Goal: Check status: Check status

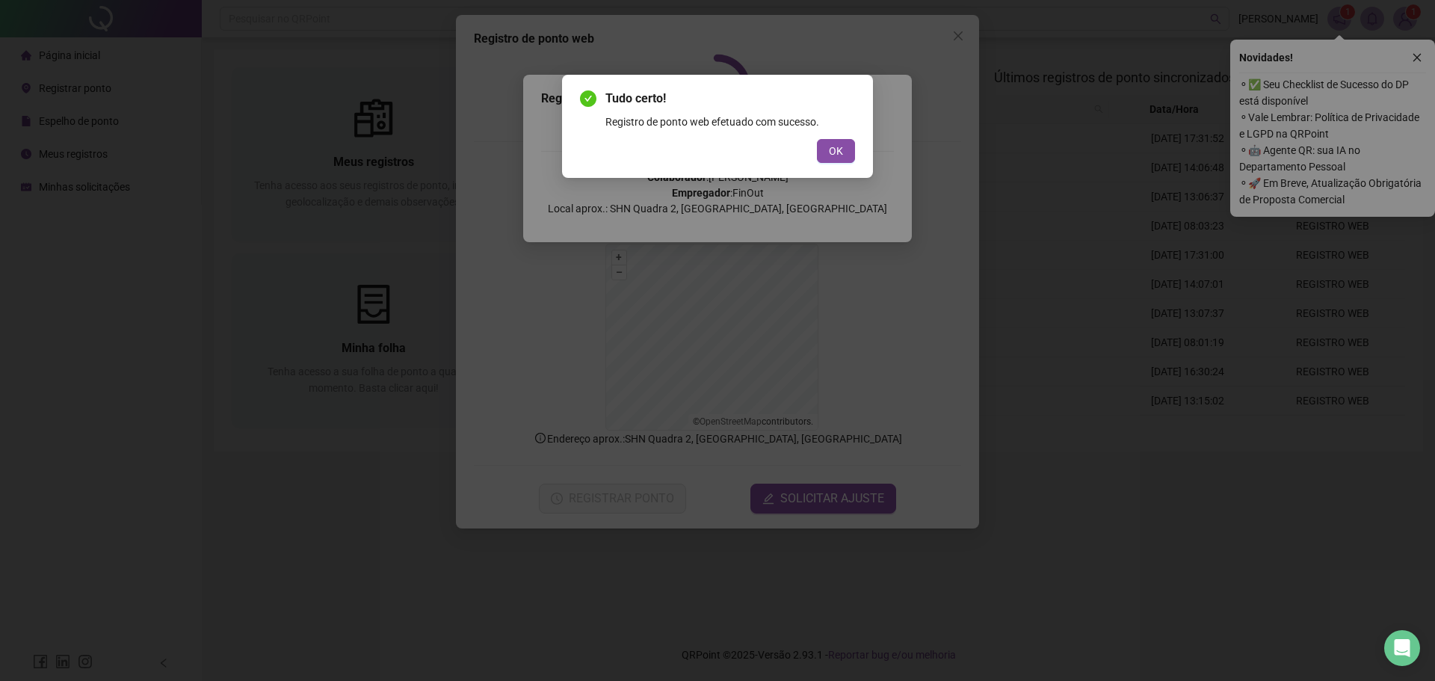
click at [956, 32] on div "Tudo certo! Registro de ponto web efetuado com sucesso. OK" at bounding box center [717, 340] width 1435 height 681
drag, startPoint x: 839, startPoint y: 156, endPoint x: 939, endPoint y: 87, distance: 121.3
click at [839, 154] on span "OK" at bounding box center [836, 151] width 14 height 16
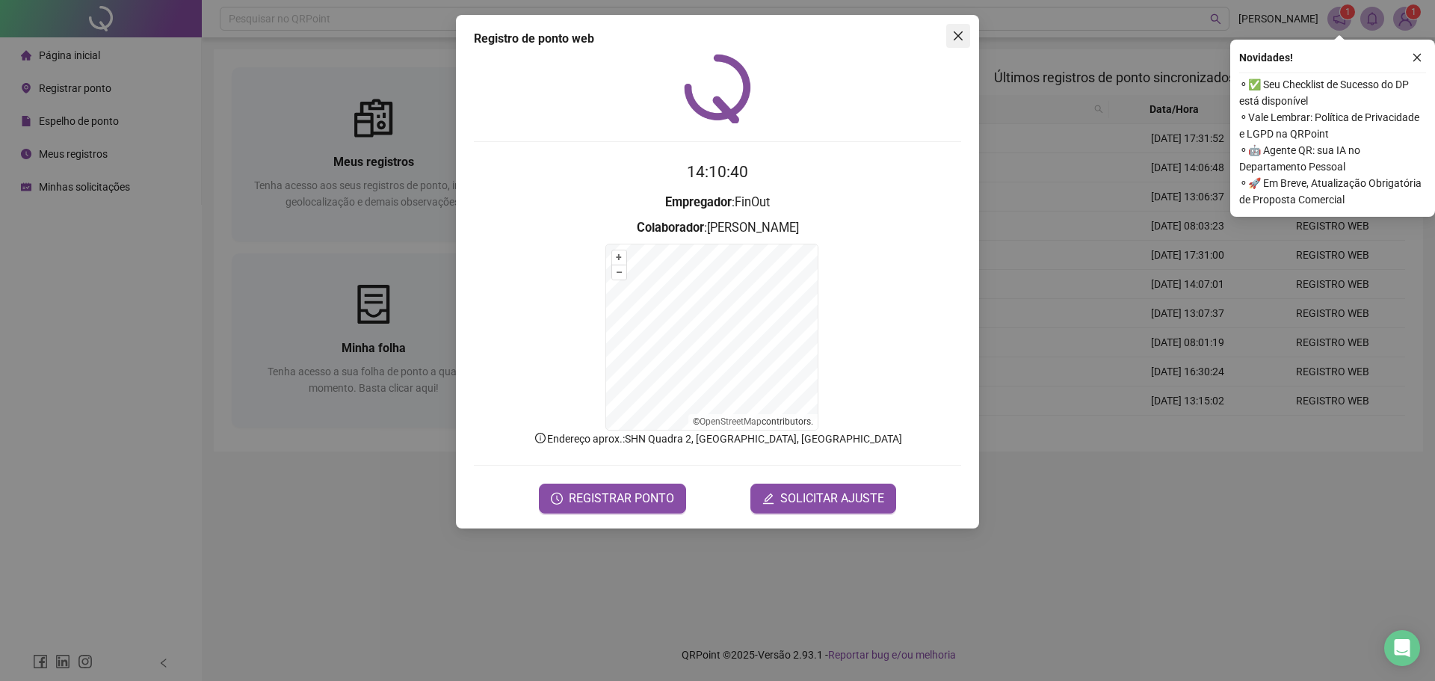
click at [955, 37] on icon "close" at bounding box center [958, 36] width 12 height 12
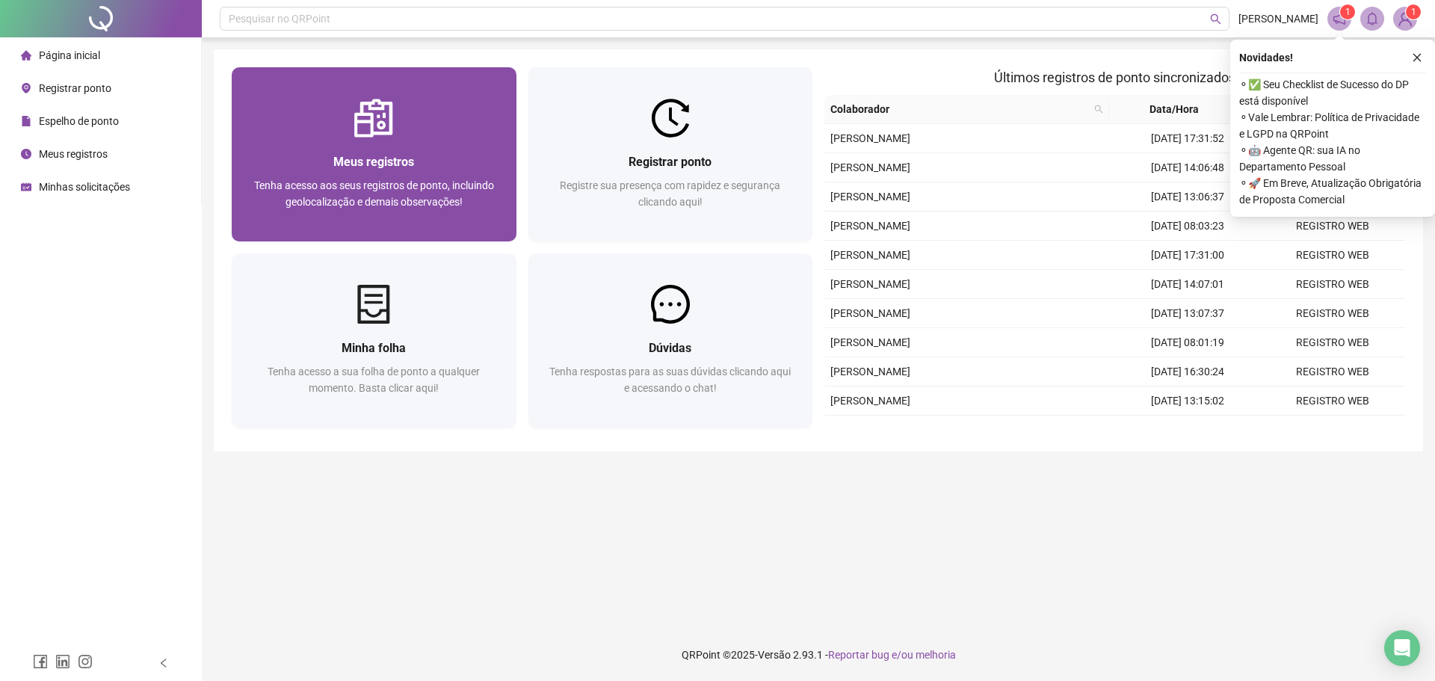
click at [375, 161] on span "Meus registros" at bounding box center [373, 162] width 81 height 14
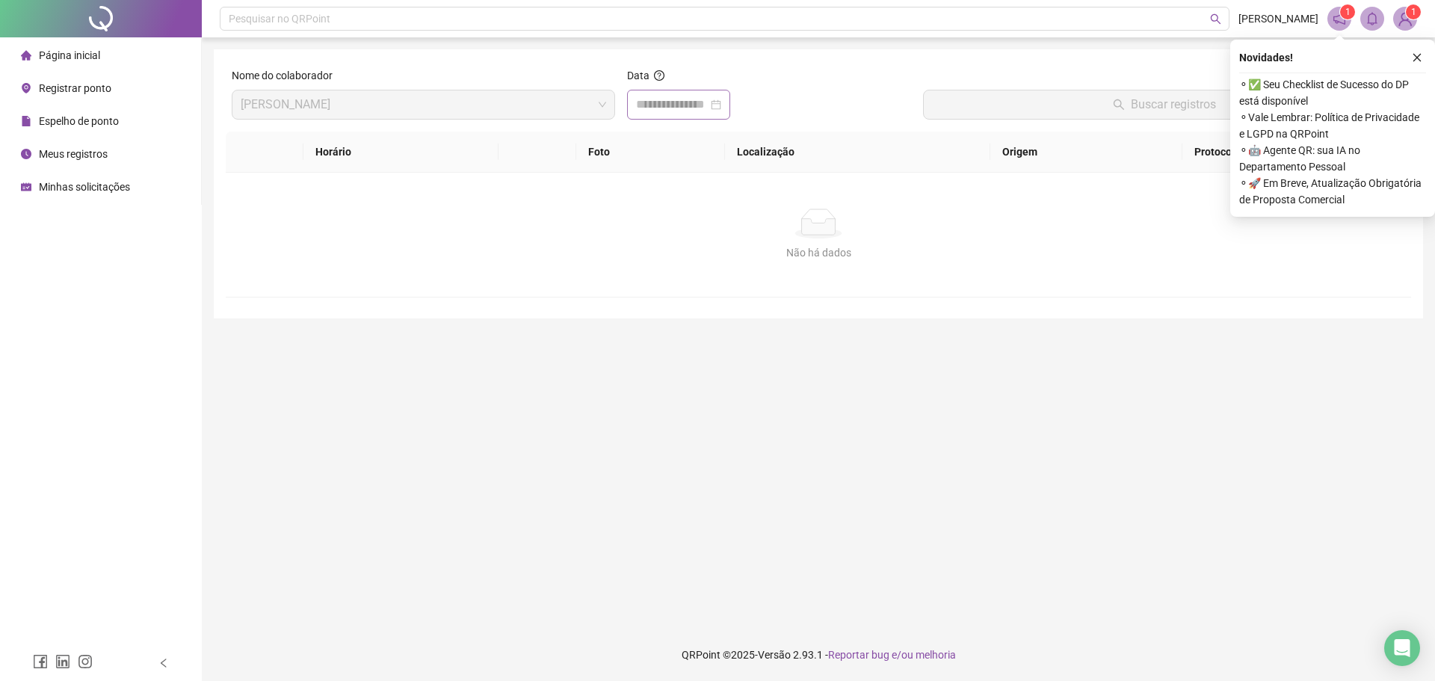
drag, startPoint x: 669, startPoint y: 117, endPoint x: 676, endPoint y: 113, distance: 8.7
click at [673, 113] on div at bounding box center [678, 105] width 103 height 30
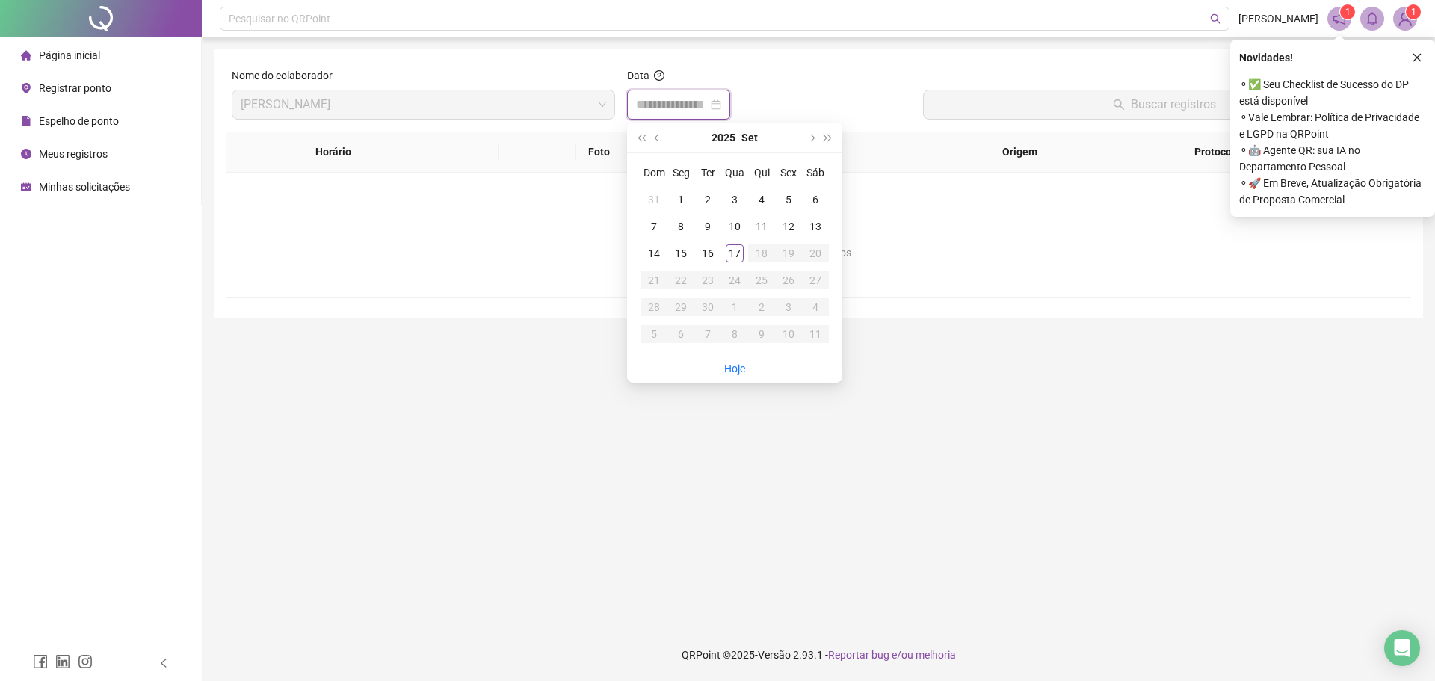
click at [691, 108] on input at bounding box center [672, 105] width 72 height 18
type input "**********"
click at [736, 253] on div "17" at bounding box center [735, 253] width 18 height 18
click at [736, 253] on div "Não há dados" at bounding box center [819, 252] width 1150 height 16
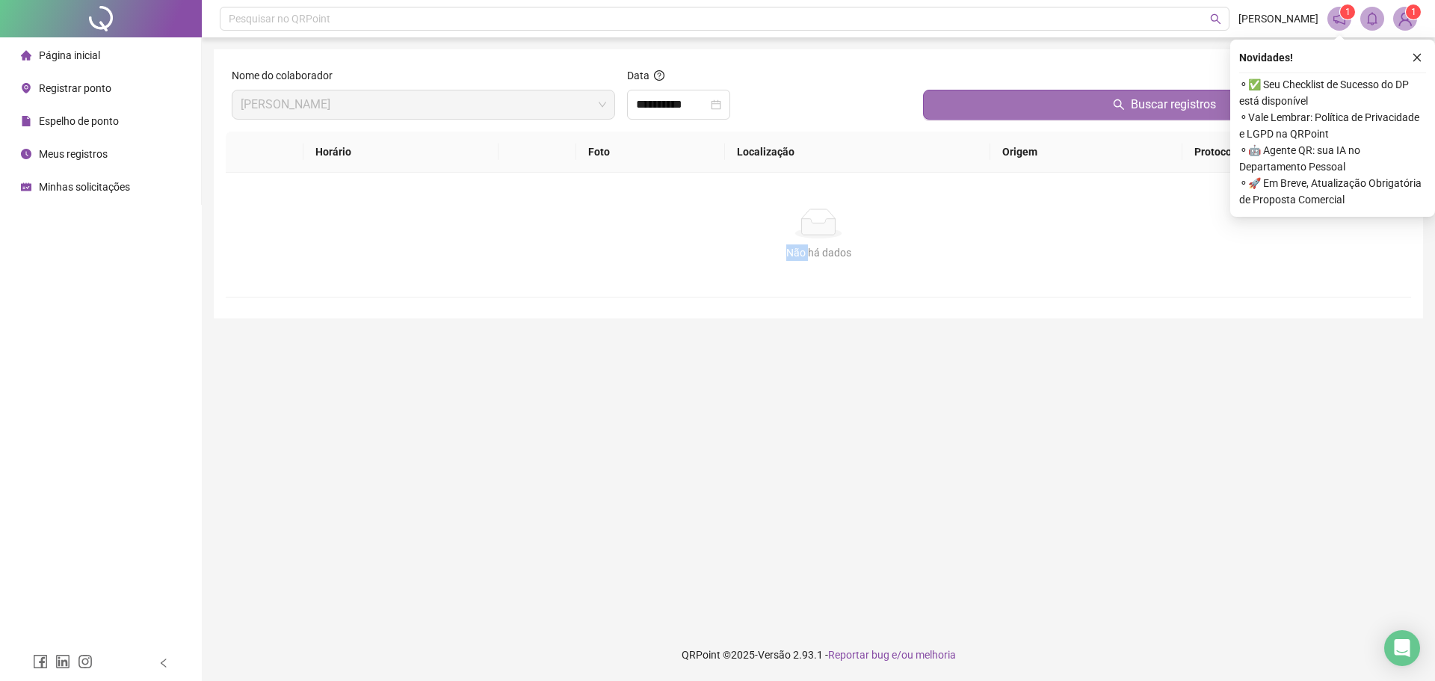
drag, startPoint x: 1099, startPoint y: 105, endPoint x: 1172, endPoint y: 100, distance: 73.4
click at [1102, 105] on button "Buscar registros" at bounding box center [1164, 105] width 482 height 30
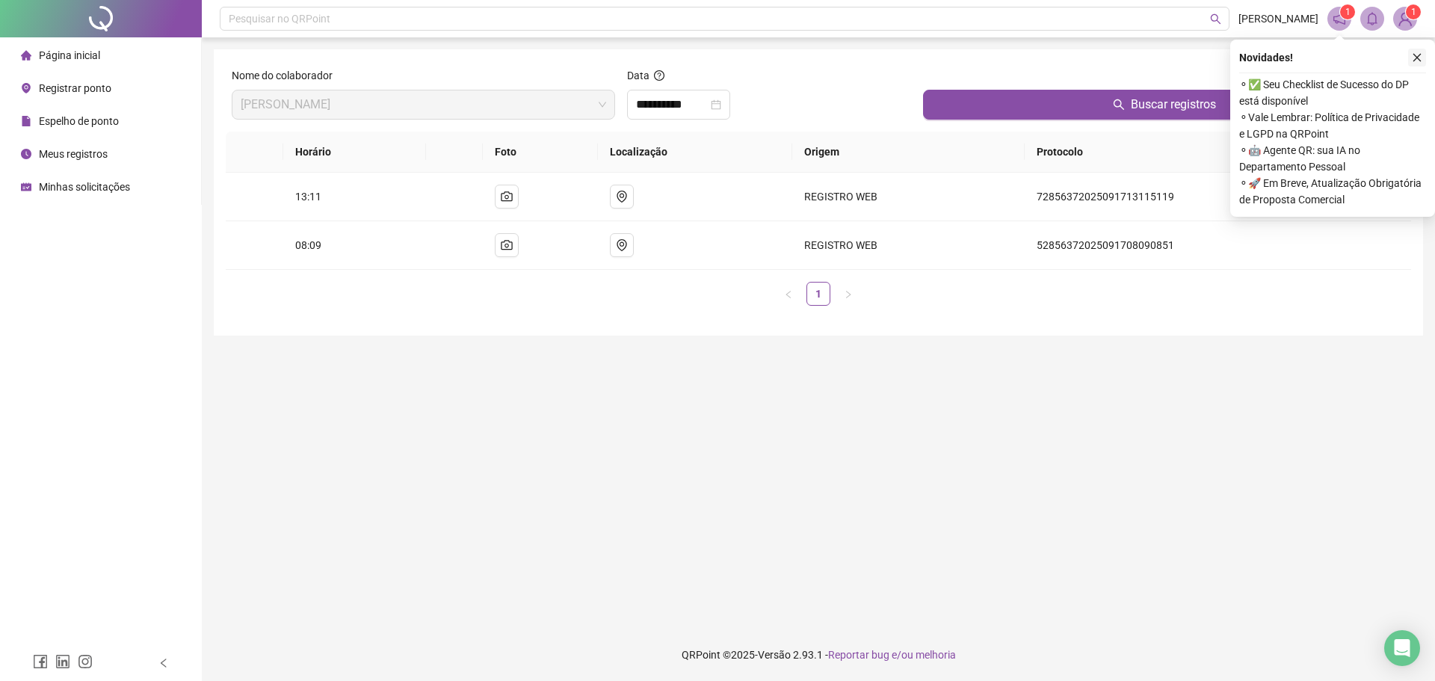
click at [1411, 56] on button "button" at bounding box center [1417, 58] width 18 height 18
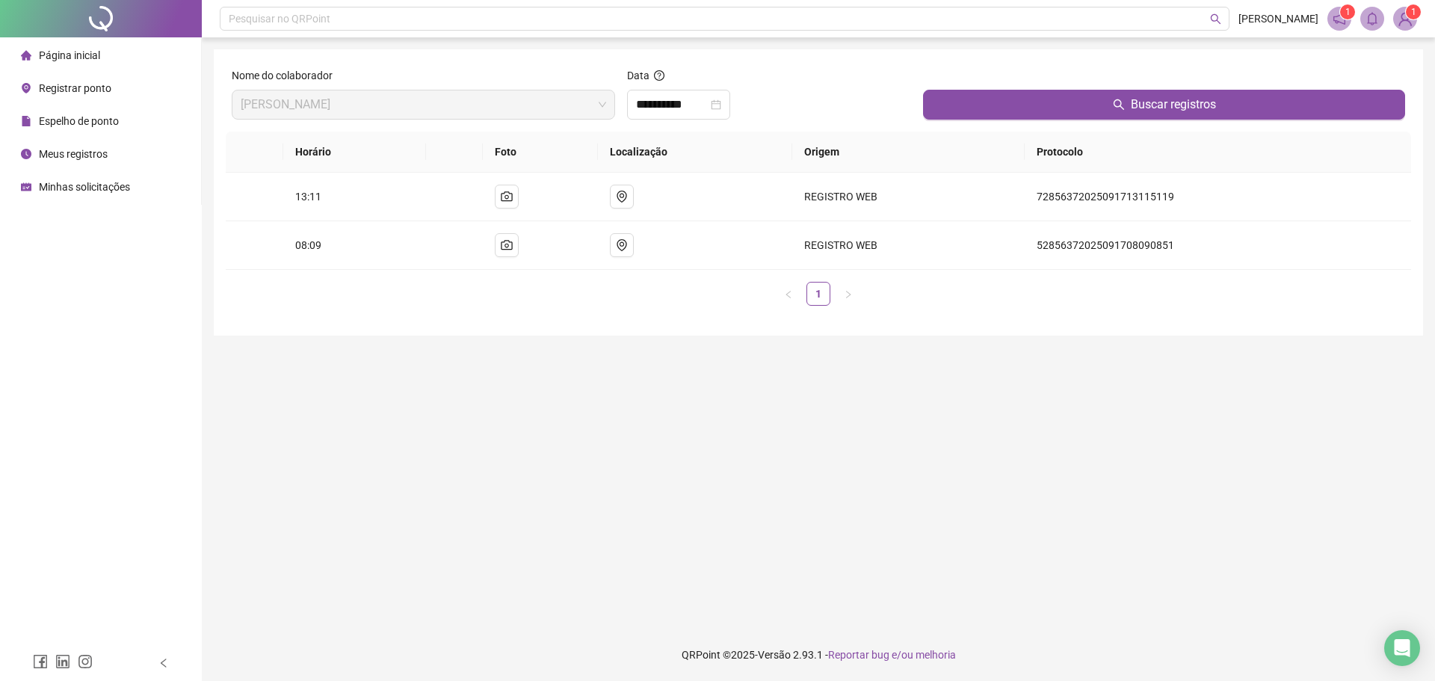
click at [112, 86] on li "Registrar ponto" at bounding box center [100, 88] width 195 height 30
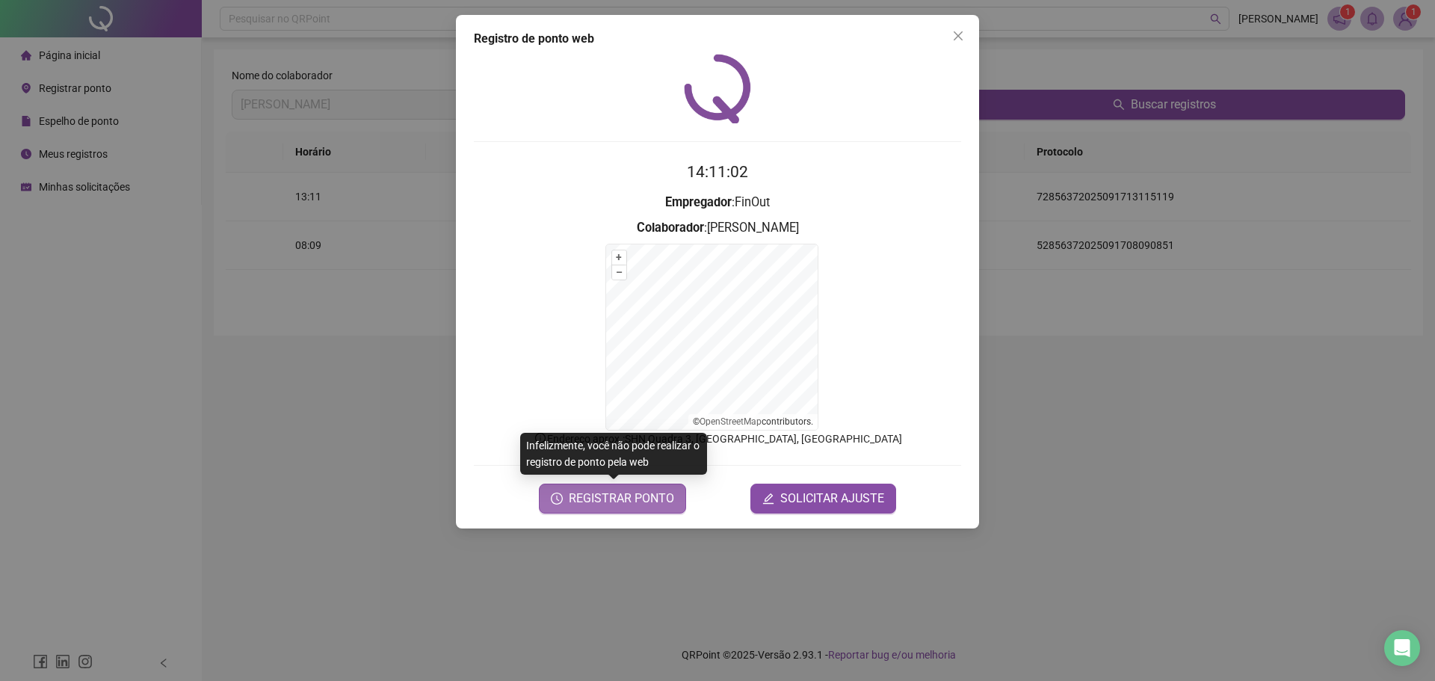
click at [665, 505] on span "REGISTRAR PONTO" at bounding box center [621, 499] width 105 height 18
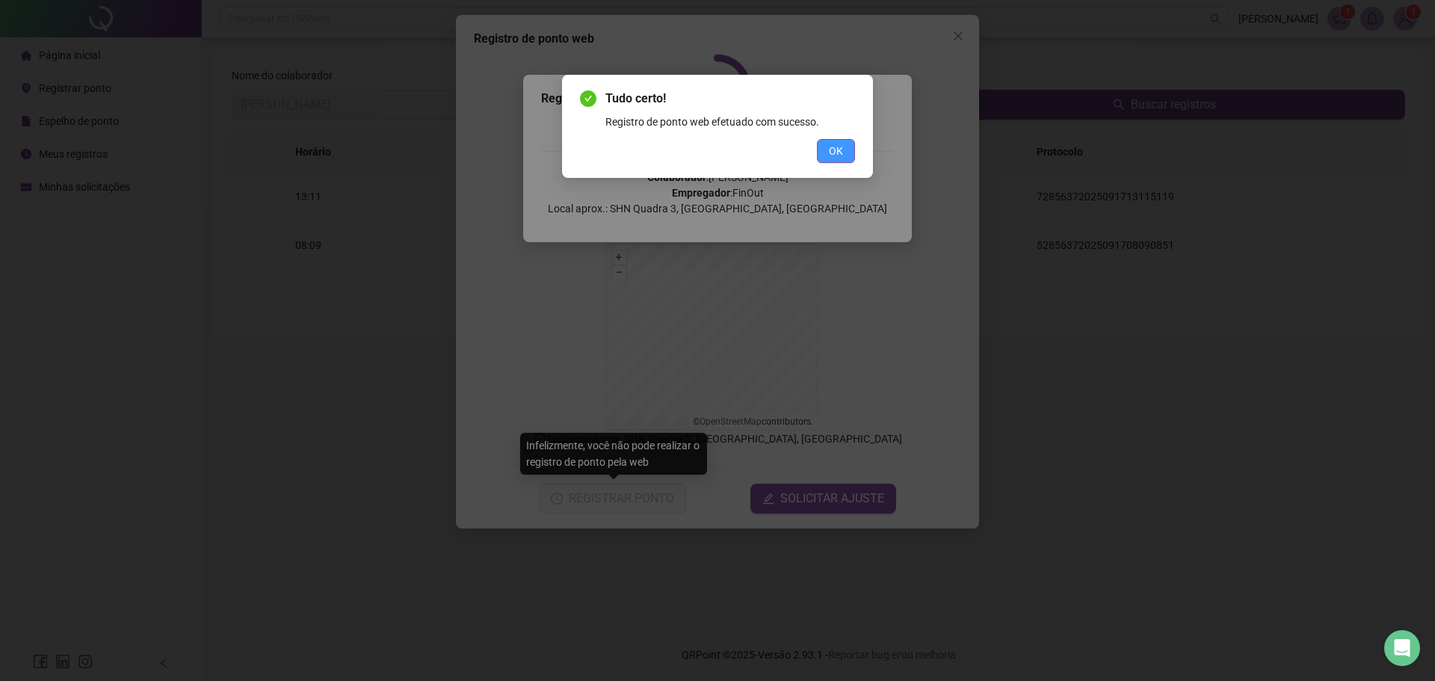
click at [828, 155] on button "OK" at bounding box center [836, 151] width 38 height 24
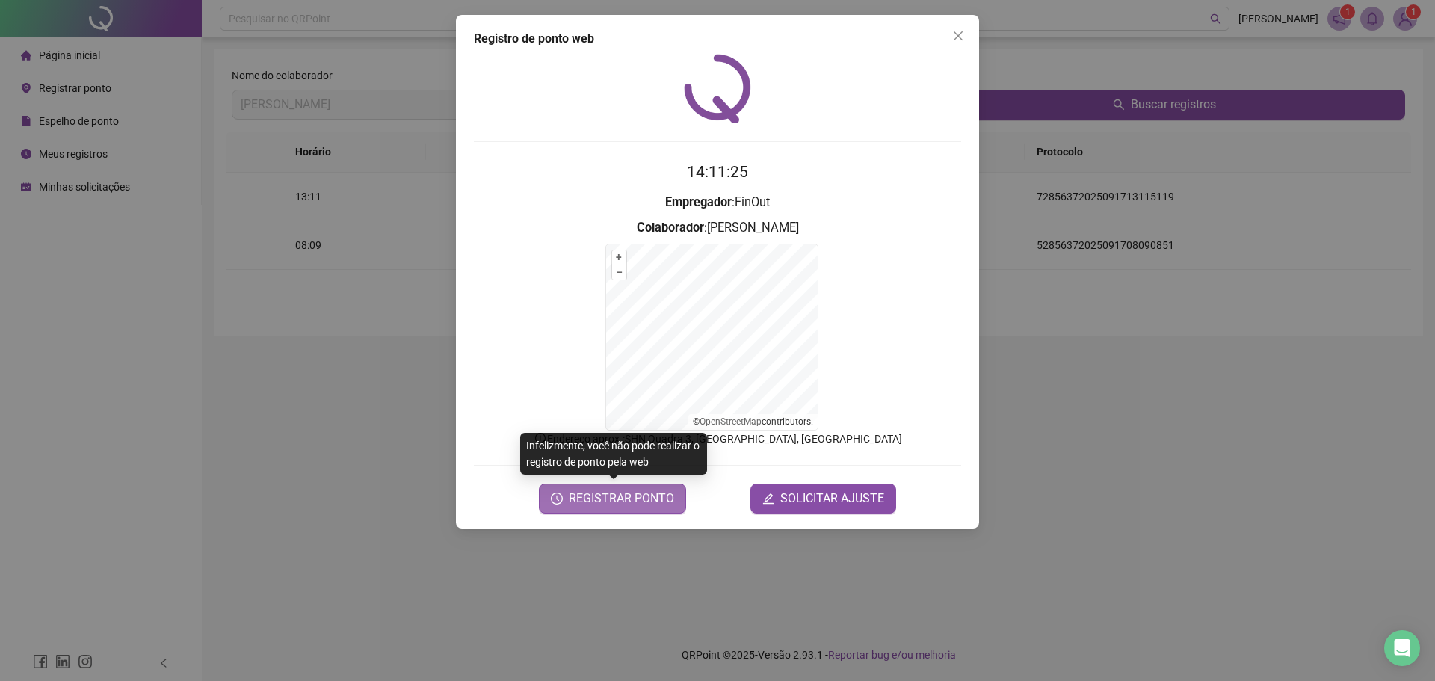
click at [609, 491] on span "REGISTRAR PONTO" at bounding box center [621, 499] width 105 height 18
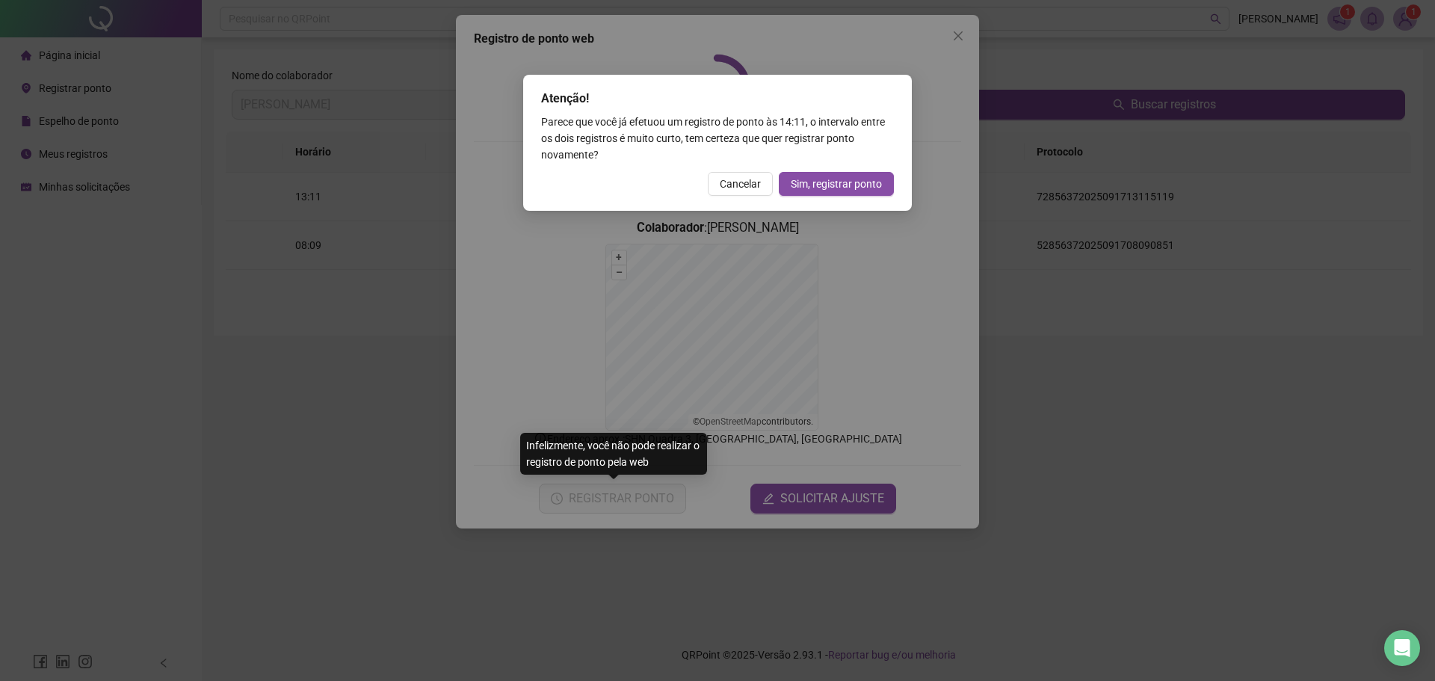
drag, startPoint x: 733, startPoint y: 191, endPoint x: 750, endPoint y: 170, distance: 26.6
click at [733, 190] on span "Cancelar" at bounding box center [740, 184] width 41 height 16
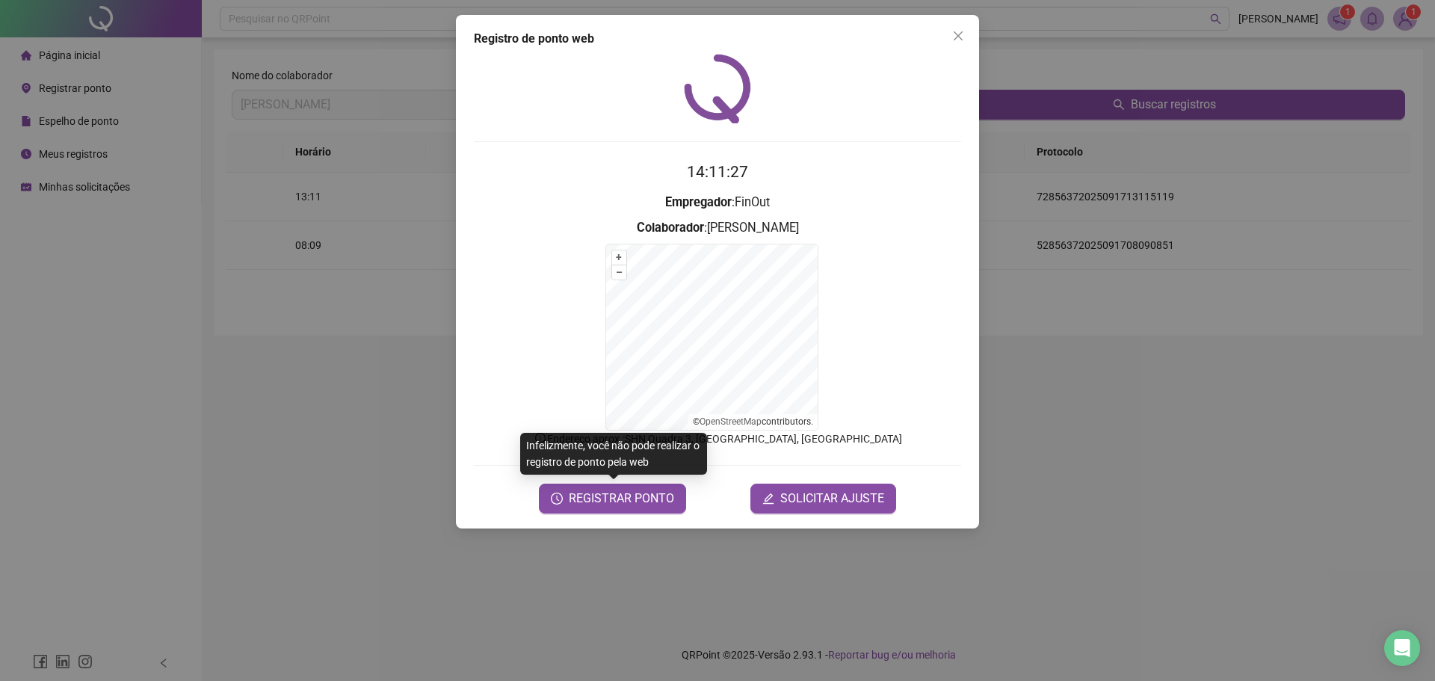
drag, startPoint x: 956, startPoint y: 36, endPoint x: 481, endPoint y: 1, distance: 476.7
click at [934, 38] on div "Registro de ponto web 14:11:27 Empregador : [PERSON_NAME] : [PERSON_NAME] + – ⇧…" at bounding box center [717, 272] width 523 height 514
